Goal: Task Accomplishment & Management: Manage account settings

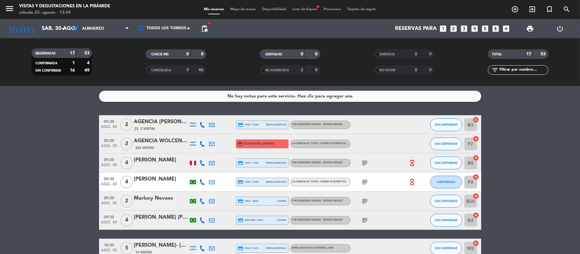
scroll to position [42, 0]
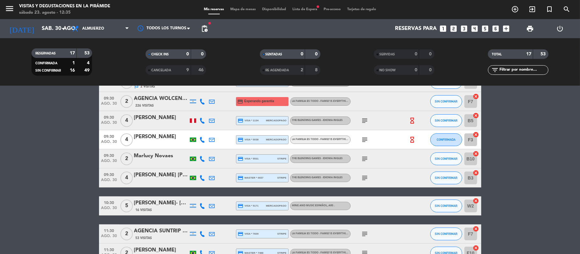
click at [161, 67] on div "CANCELADA" at bounding box center [161, 70] width 29 height 7
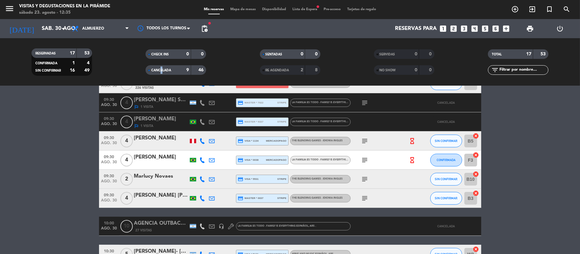
scroll to position [127, 0]
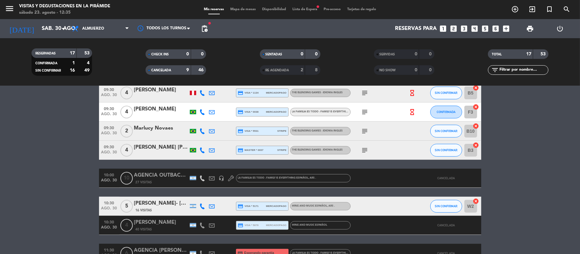
click at [55, 222] on bookings-row "09:30 [DATE] 2 AGENCIA MAMUT [PERSON_NAME] 45 Visitas credit_card Esperando gar…" at bounding box center [290, 258] width 580 height 541
click at [167, 70] on span "CANCELADA" at bounding box center [161, 70] width 20 height 3
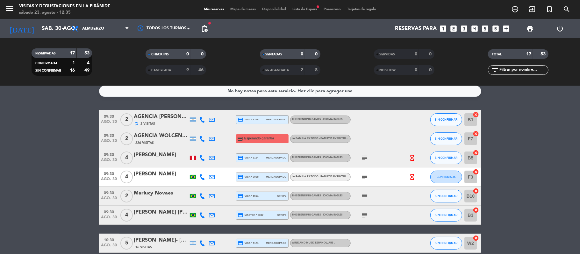
scroll to position [0, 0]
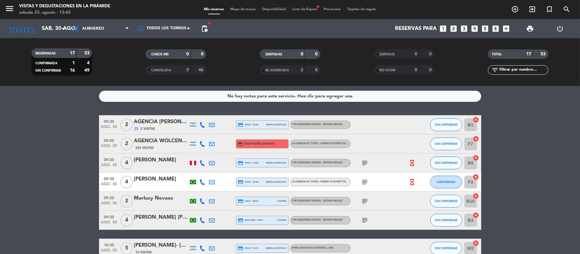
click at [39, 21] on div "[DATE] [DATE] arrow_drop_down" at bounding box center [37, 28] width 64 height 19
click at [39, 27] on input "sáb. 30 ago." at bounding box center [73, 29] width 69 height 12
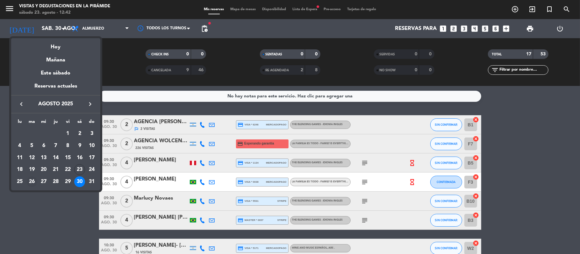
click at [34, 180] on div "26" at bounding box center [31, 181] width 11 height 11
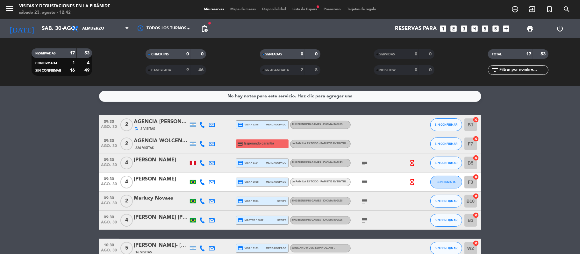
type input "[DATE]"
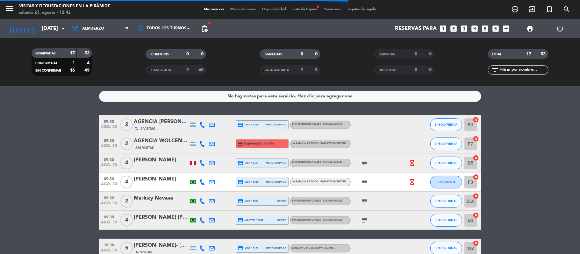
click at [305, 9] on span "Lista de Espera fiber_manual_record" at bounding box center [304, 10] width 31 height 4
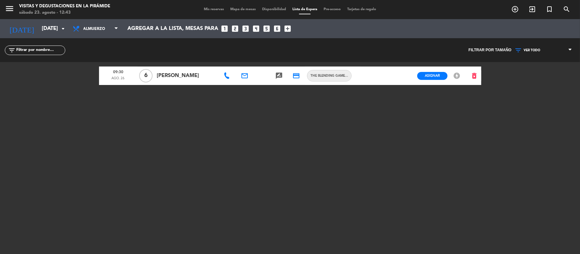
click at [209, 7] on div "Mis reservas Mapa de mesas Disponibilidad Lista de Espera Pre-acceso Tarjetas d…" at bounding box center [290, 10] width 179 height 6
drag, startPoint x: 54, startPoint y: 43, endPoint x: 51, endPoint y: 32, distance: 10.5
click at [53, 42] on div "filter_list" at bounding box center [145, 50] width 290 height 24
click at [51, 32] on input "[DATE]" at bounding box center [73, 29] width 69 height 12
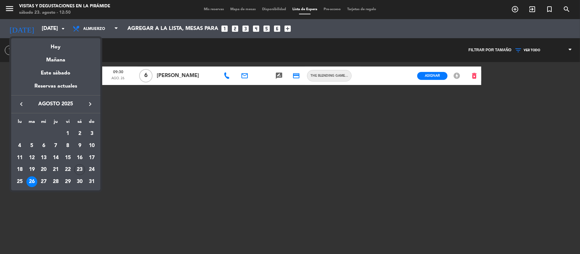
click at [91, 101] on icon "keyboard_arrow_right" at bounding box center [90, 104] width 8 height 8
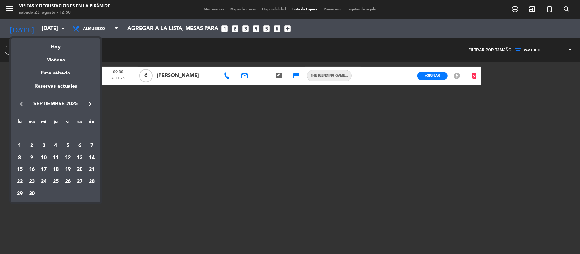
click at [91, 101] on icon "keyboard_arrow_right" at bounding box center [90, 104] width 8 height 8
click at [22, 108] on icon "keyboard_arrow_left" at bounding box center [22, 104] width 8 height 8
click at [68, 170] on div "19" at bounding box center [67, 169] width 11 height 11
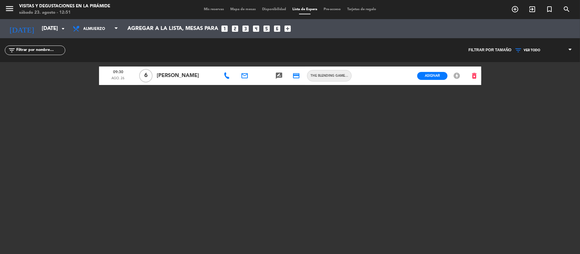
type input "[DATE]"
click at [206, 9] on span "Mis reservas" at bounding box center [214, 10] width 26 height 4
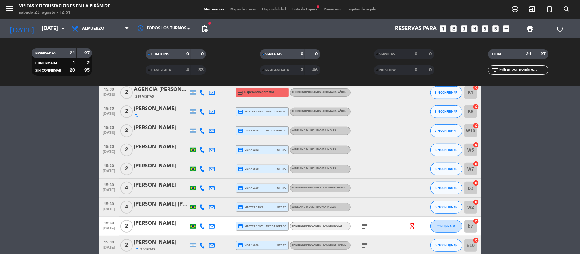
scroll to position [296, 0]
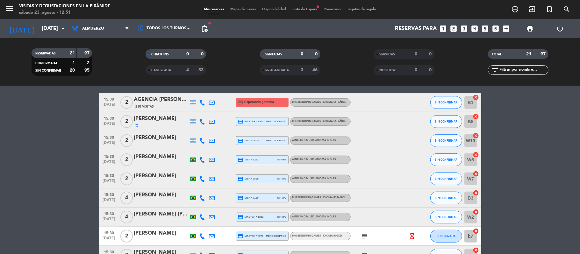
click at [296, 11] on span "Lista de Espera fiber_manual_record" at bounding box center [304, 10] width 31 height 4
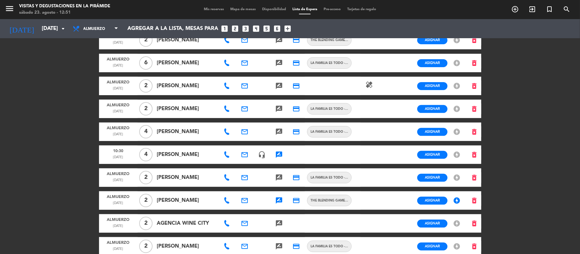
scroll to position [167, 0]
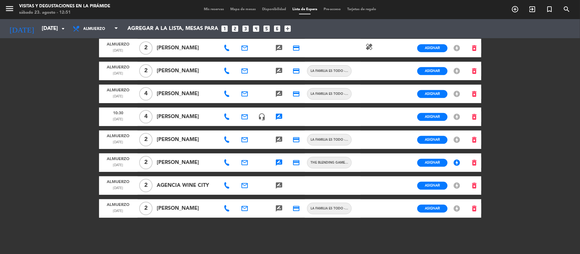
click at [276, 117] on icon "rate_review" at bounding box center [279, 117] width 8 height 8
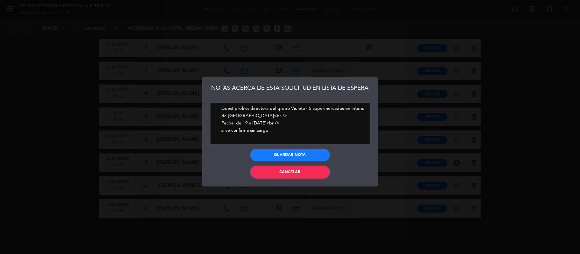
click at [283, 171] on span "Cancelar" at bounding box center [290, 172] width 21 height 4
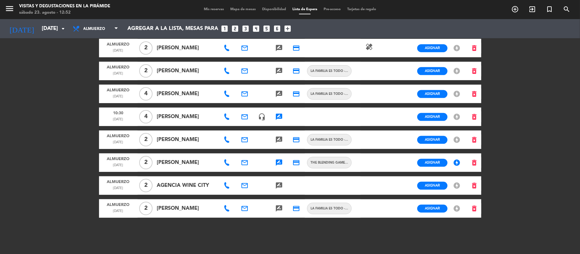
click at [279, 115] on icon "rate_review" at bounding box center [279, 117] width 8 height 8
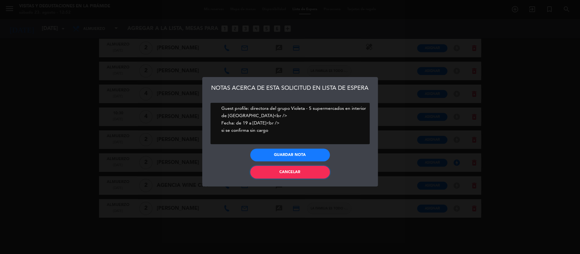
click at [294, 178] on button "Cancelar" at bounding box center [290, 172] width 80 height 13
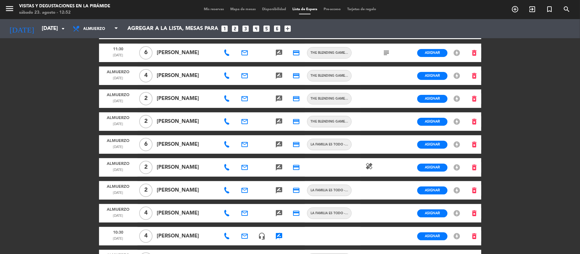
scroll to position [0, 0]
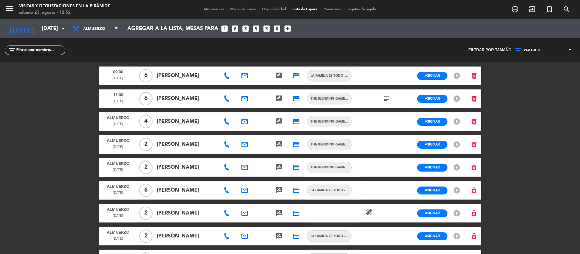
click at [209, 10] on span "Mis reservas" at bounding box center [214, 10] width 26 height 4
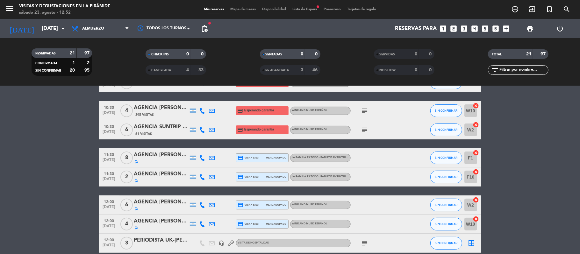
scroll to position [170, 0]
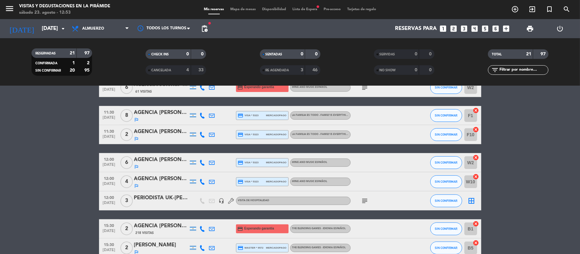
click at [157, 200] on div "PERIODISTA UK-[PERSON_NAME]" at bounding box center [161, 198] width 54 height 8
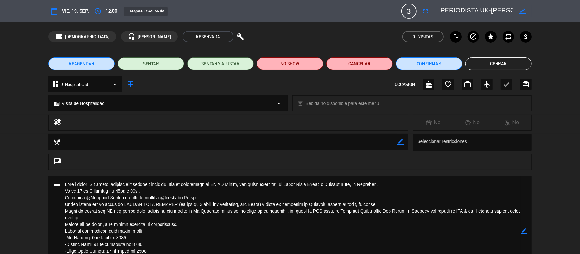
click at [509, 64] on button "Cerrar" at bounding box center [498, 63] width 66 height 13
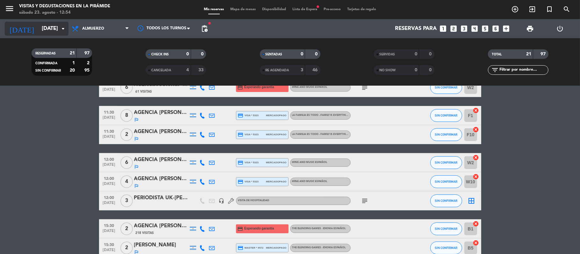
click at [45, 27] on input "[DATE]" at bounding box center [73, 29] width 69 height 12
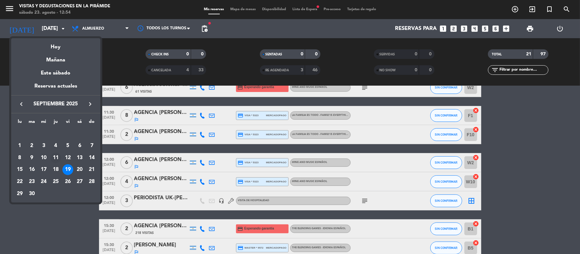
click at [56, 161] on div "11" at bounding box center [55, 158] width 11 height 11
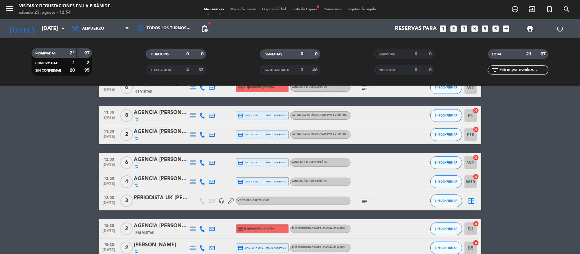
type input "[DEMOGRAPHIC_DATA][DATE]"
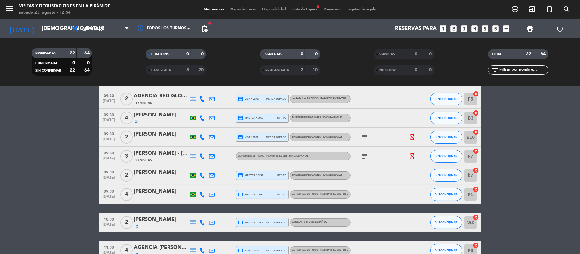
scroll to position [42, 0]
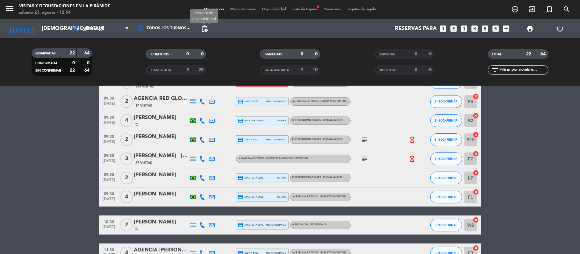
click at [208, 29] on span "pending_actions" at bounding box center [205, 29] width 8 height 8
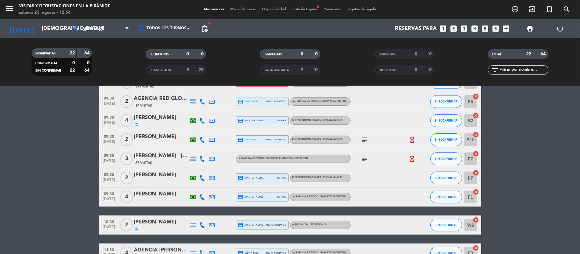
click at [313, 10] on span "Lista de Espera fiber_manual_record" at bounding box center [304, 10] width 31 height 4
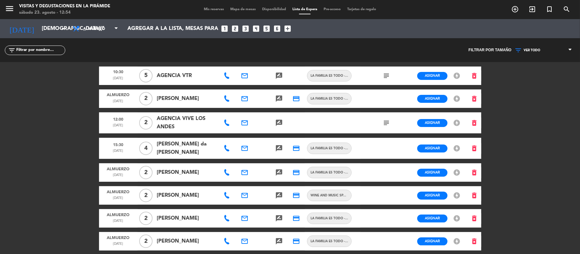
click at [382, 73] on icon "subject" at bounding box center [386, 76] width 8 height 8
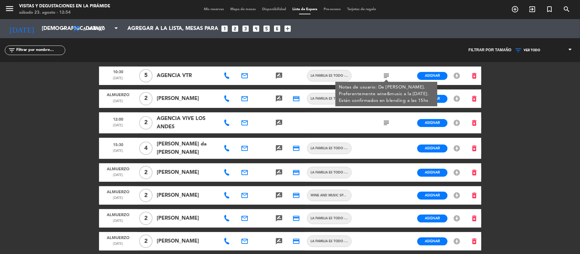
click at [25, 96] on div "menu Visitas y degustaciones en La Pirámide [DATE] 23. agosto - 12:54 Mis reser…" at bounding box center [290, 127] width 580 height 254
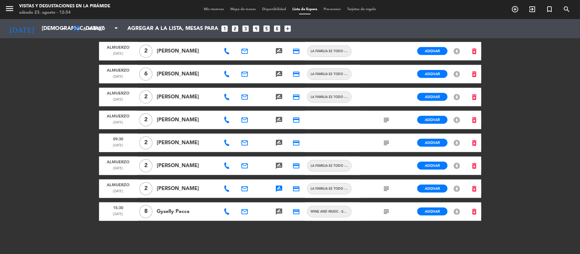
scroll to position [433, 0]
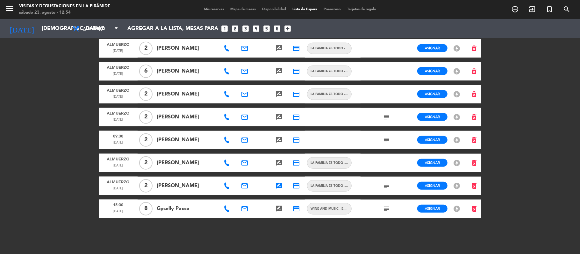
click at [380, 205] on div "subject" at bounding box center [386, 209] width 17 height 18
click at [384, 210] on icon "subject" at bounding box center [386, 209] width 8 height 8
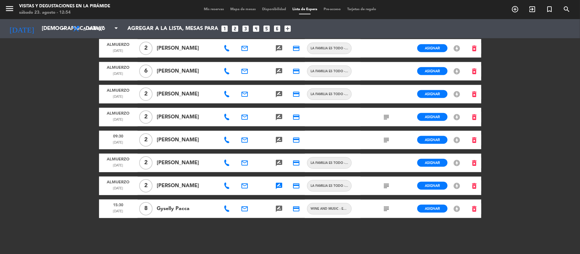
click at [388, 188] on icon "subject" at bounding box center [386, 186] width 8 height 8
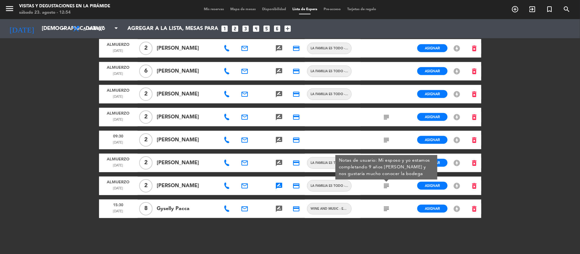
click at [381, 138] on div "subject" at bounding box center [386, 140] width 17 height 18
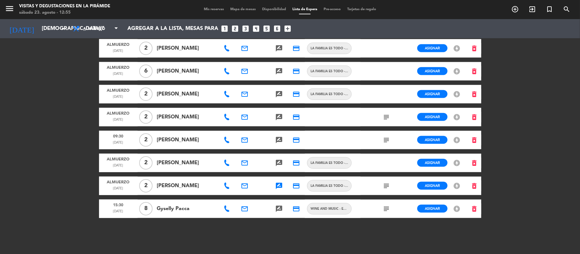
click at [205, 11] on span "Mis reservas" at bounding box center [214, 10] width 26 height 4
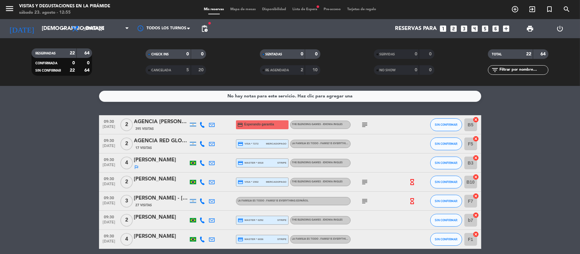
click at [152, 73] on div "CANCELADA" at bounding box center [161, 70] width 29 height 7
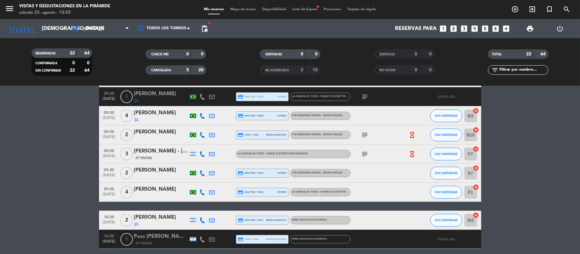
scroll to position [127, 0]
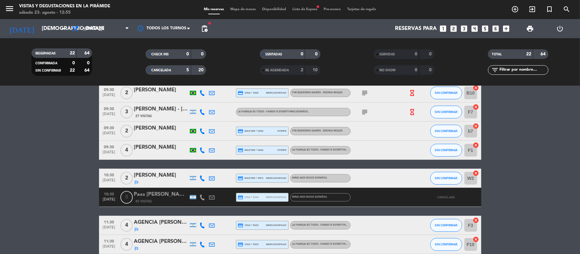
click at [111, 196] on span "10:30" at bounding box center [109, 193] width 16 height 7
click at [158, 191] on div "Paxs [PERSON_NAME] ttw - agencia tastic travel" at bounding box center [161, 194] width 54 height 8
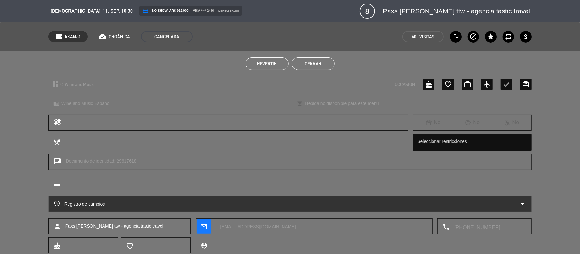
click at [310, 68] on button "Cerrar" at bounding box center [313, 63] width 43 height 13
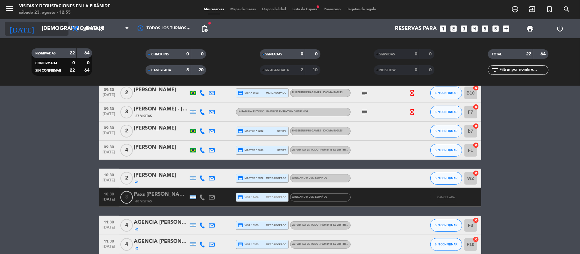
click at [56, 30] on input "[DEMOGRAPHIC_DATA][DATE]" at bounding box center [73, 29] width 69 height 12
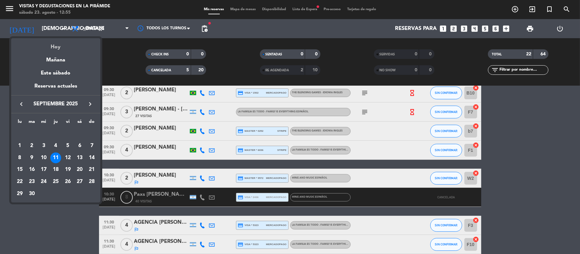
click at [59, 46] on div "Hoy" at bounding box center [55, 44] width 89 height 13
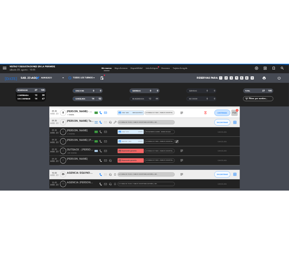
scroll to position [152, 0]
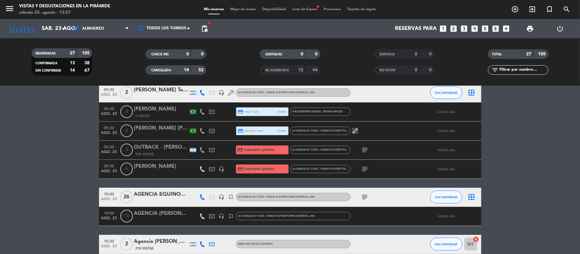
click at [163, 69] on span "CANCELADA" at bounding box center [161, 70] width 20 height 3
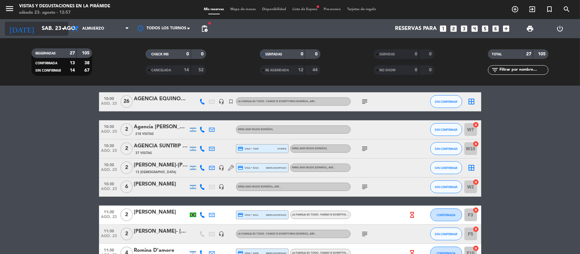
click at [42, 30] on input "sáb. 23 ago." at bounding box center [73, 29] width 69 height 12
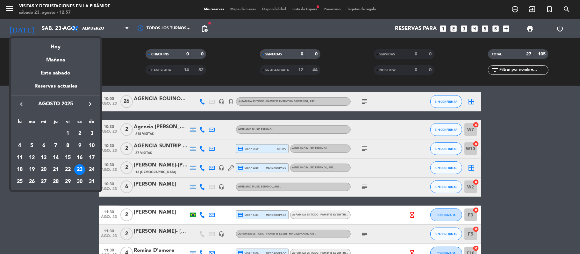
click at [85, 104] on button "keyboard_arrow_right" at bounding box center [89, 104] width 11 height 8
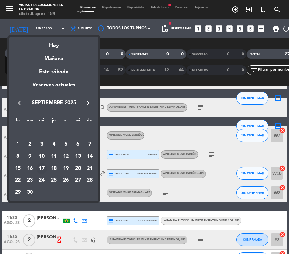
click at [45, 166] on div "17" at bounding box center [41, 168] width 11 height 11
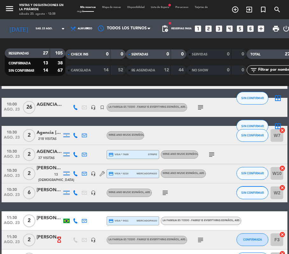
type input "[DATE]"
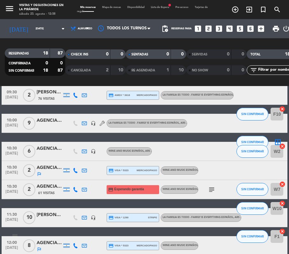
scroll to position [0, 0]
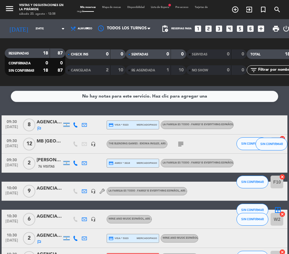
click at [55, 147] on div at bounding box center [49, 147] width 25 height 5
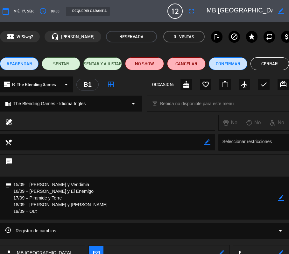
click at [283, 200] on icon "border_color" at bounding box center [281, 198] width 6 height 6
drag, startPoint x: 14, startPoint y: 183, endPoint x: 55, endPoint y: 217, distance: 52.9
click at [55, 217] on textarea at bounding box center [145, 197] width 267 height 43
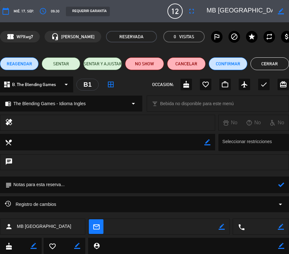
paste textarea "1 alergia mariscos ([PERSON_NAME]) 1 intolerancia lactosa (Marina) 1 Alergia a …"
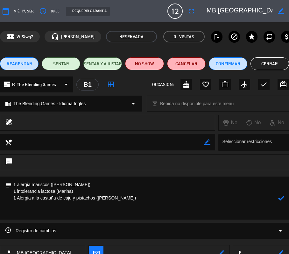
click at [26, 209] on textarea at bounding box center [145, 197] width 267 height 43
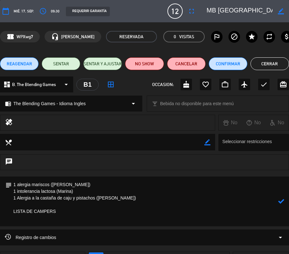
paste textarea "[PERSON_NAME] L [PERSON_NAME] XL [PERSON_NAME] XL [PERSON_NAME] M [PERSON_NAME]…"
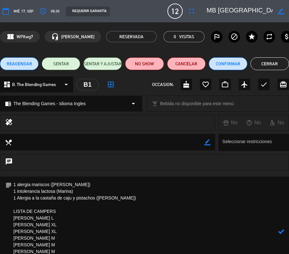
scroll to position [26, 0]
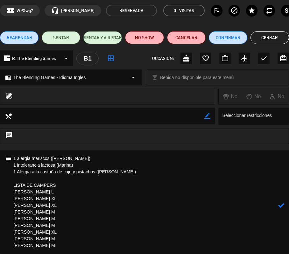
click at [56, 190] on textarea at bounding box center [145, 205] width 267 height 110
click at [51, 198] on textarea at bounding box center [145, 205] width 267 height 110
click at [48, 205] on textarea at bounding box center [145, 205] width 267 height 110
click at [52, 213] on textarea at bounding box center [145, 205] width 267 height 110
click at [48, 219] on textarea at bounding box center [145, 205] width 267 height 110
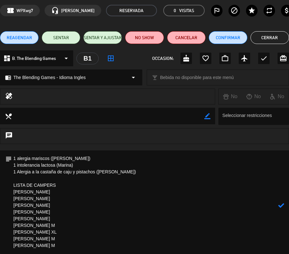
click at [61, 224] on textarea at bounding box center [145, 205] width 267 height 110
click at [82, 233] on textarea at bounding box center [145, 205] width 267 height 110
click at [47, 235] on textarea at bounding box center [145, 205] width 267 height 110
click at [53, 241] on textarea at bounding box center [145, 205] width 267 height 110
click at [55, 246] on textarea at bounding box center [145, 205] width 267 height 110
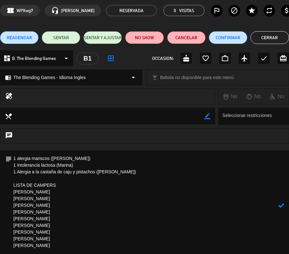
click at [13, 192] on textarea at bounding box center [145, 205] width 267 height 110
click at [280, 206] on icon at bounding box center [281, 205] width 6 height 6
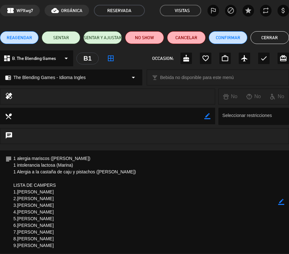
drag, startPoint x: 279, startPoint y: 202, endPoint x: 135, endPoint y: 197, distance: 144.0
click at [279, 202] on icon "border_color" at bounding box center [281, 202] width 6 height 6
click at [69, 177] on textarea at bounding box center [145, 201] width 267 height 103
type textarea "1 alergia mariscos ([PERSON_NAME]) 1 intolerancia lactosa (Marina) 1 Alergia a …"
click at [281, 203] on icon at bounding box center [281, 202] width 6 height 6
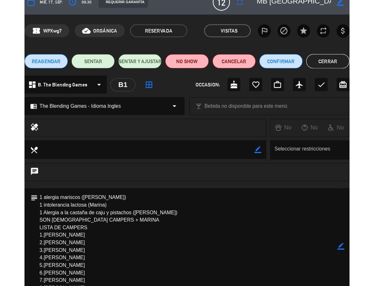
scroll to position [0, 0]
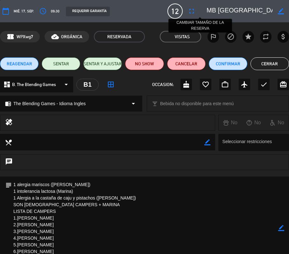
click at [196, 13] on icon "fullscreen" at bounding box center [192, 11] width 8 height 8
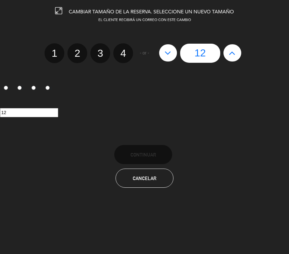
click at [173, 54] on button at bounding box center [168, 52] width 18 height 17
type input "11"
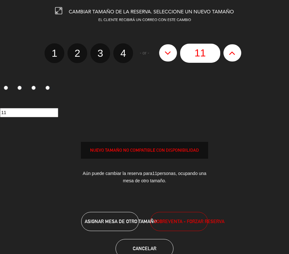
click at [173, 54] on button at bounding box center [168, 52] width 18 height 17
type input "10"
click at [173, 54] on button at bounding box center [168, 52] width 18 height 17
type input "9"
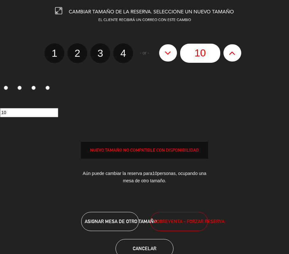
type input "9"
click at [173, 54] on button at bounding box center [168, 52] width 18 height 17
type input "8"
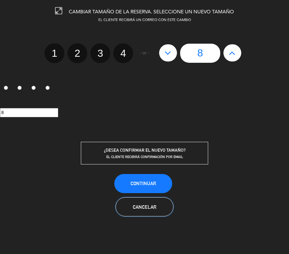
click at [166, 204] on button "Cancelar" at bounding box center [145, 206] width 58 height 19
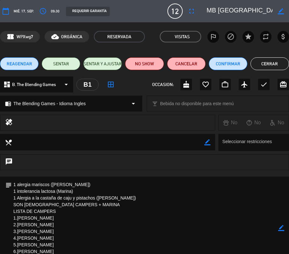
click at [264, 64] on button "Cerrar" at bounding box center [270, 63] width 39 height 13
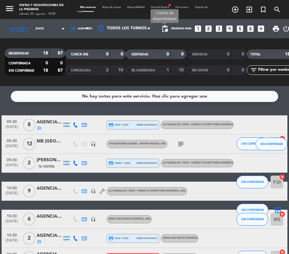
click at [161, 31] on span "pending_actions" at bounding box center [165, 29] width 8 height 8
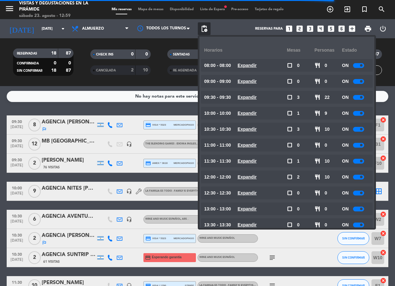
click at [360, 96] on div at bounding box center [358, 97] width 11 height 5
click at [95, 82] on div "RESERVADAS 18 87 CONFIRMADA 0 0 SIN CONFIRMAR 18 87 CHECK INS 0 0 CANCELADA 2 1…" at bounding box center [197, 62] width 395 height 48
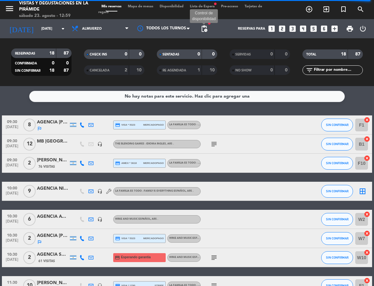
click at [205, 28] on span "pending_actions" at bounding box center [205, 29] width 8 height 8
